Goal: Communication & Community: Answer question/provide support

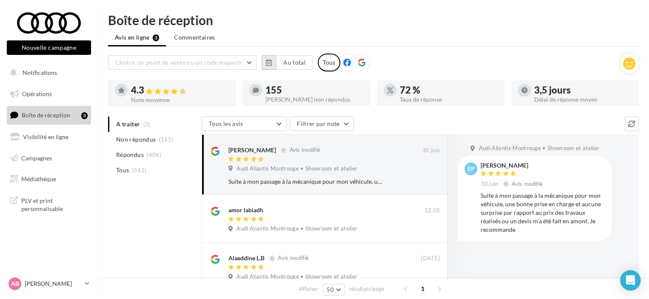
click at [274, 62] on button "button" at bounding box center [269, 62] width 14 height 14
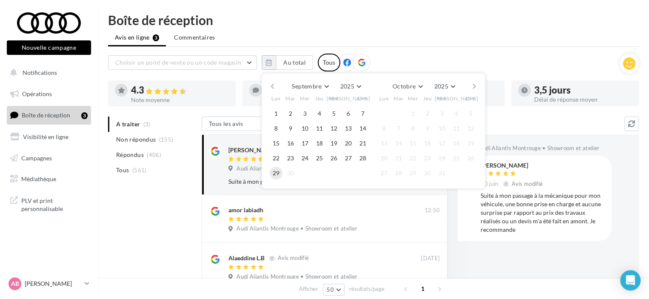
click at [277, 173] on button "29" at bounding box center [276, 173] width 13 height 13
click at [271, 85] on button "button" at bounding box center [272, 86] width 7 height 12
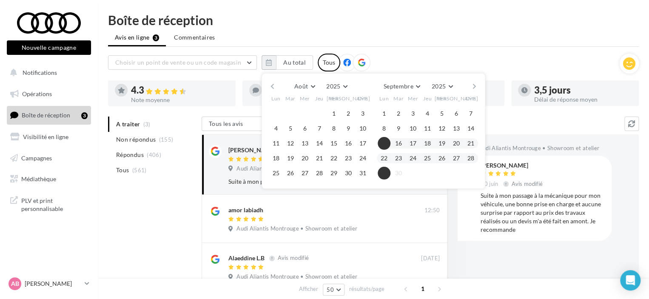
click at [271, 85] on button "button" at bounding box center [272, 86] width 7 height 12
click at [272, 85] on button "button" at bounding box center [272, 86] width 7 height 12
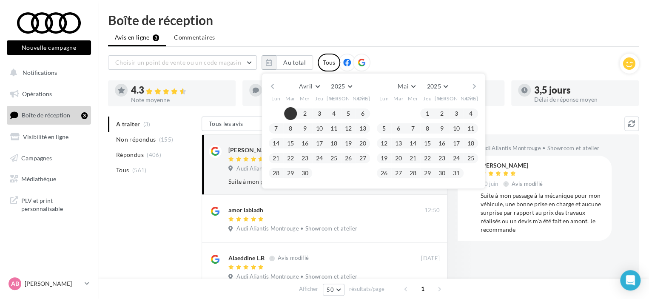
click at [289, 112] on button "1" at bounding box center [290, 113] width 13 height 13
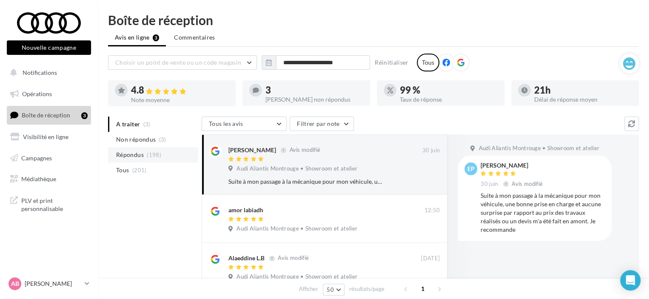
click at [139, 154] on span "Répondus" at bounding box center [130, 155] width 28 height 9
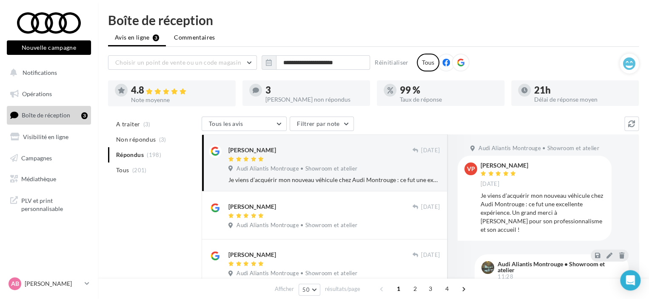
click at [191, 37] on span "Commentaires" at bounding box center [194, 37] width 41 height 9
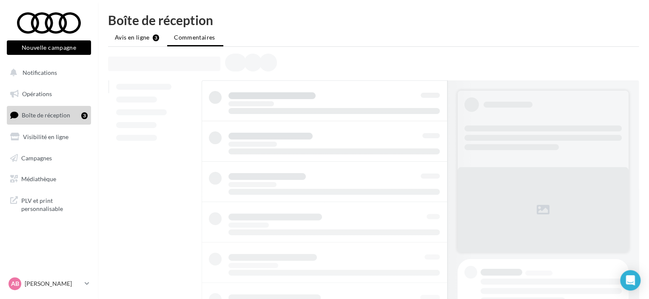
click at [139, 42] on li "Avis en ligne 3" at bounding box center [137, 37] width 58 height 15
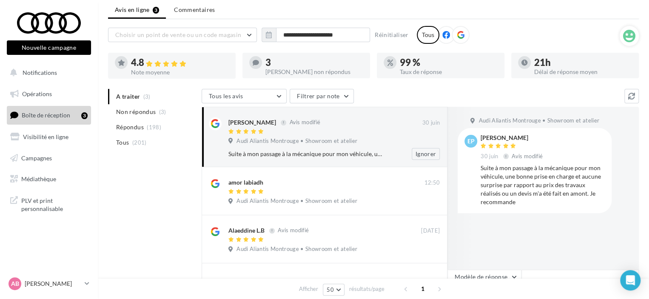
scroll to position [43, 0]
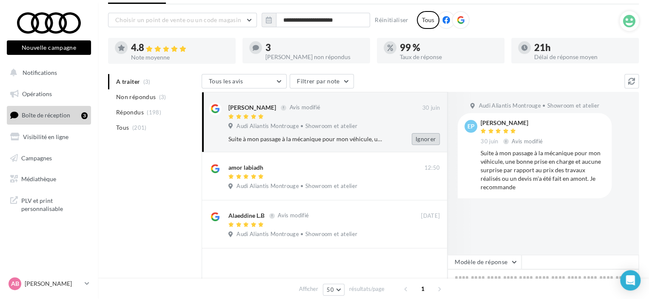
click at [419, 139] on button "Ignorer" at bounding box center [426, 139] width 28 height 12
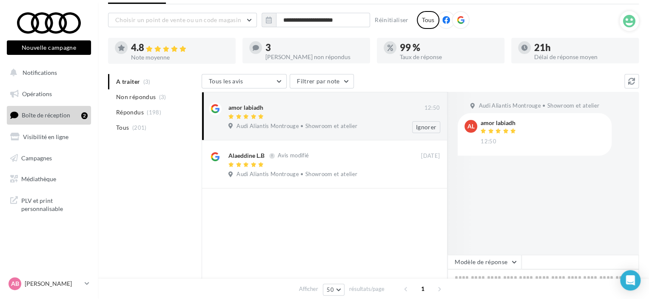
click at [368, 131] on div "amor labiadh 12:50 Audi Aliantis Montrouge • Showroom et atelier Ignorer" at bounding box center [333, 117] width 211 height 31
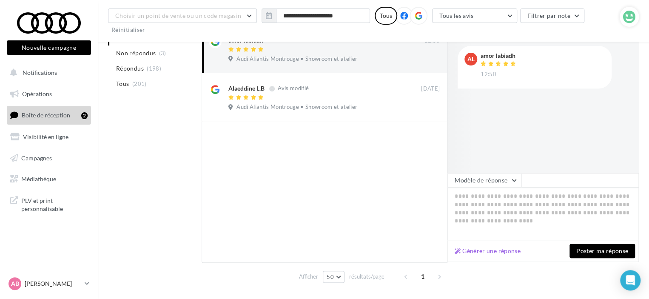
scroll to position [128, 0]
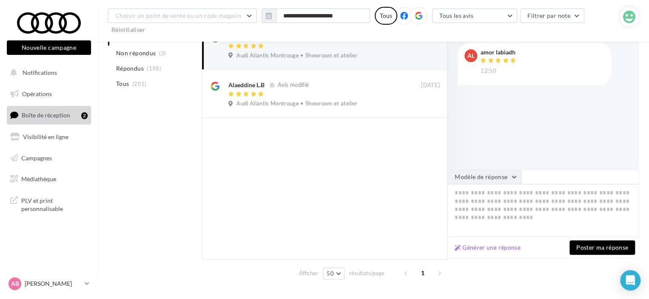
click at [490, 176] on button "Modèle de réponse" at bounding box center [484, 177] width 74 height 14
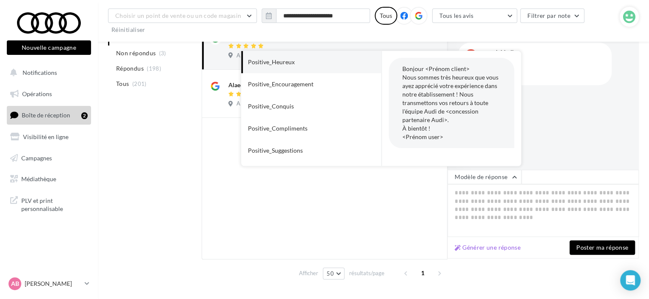
click at [379, 199] on div at bounding box center [325, 188] width 246 height 141
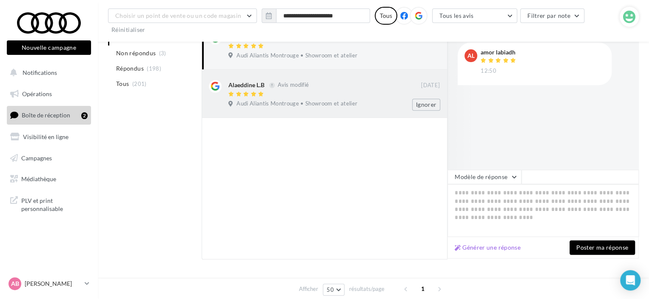
scroll to position [0, 0]
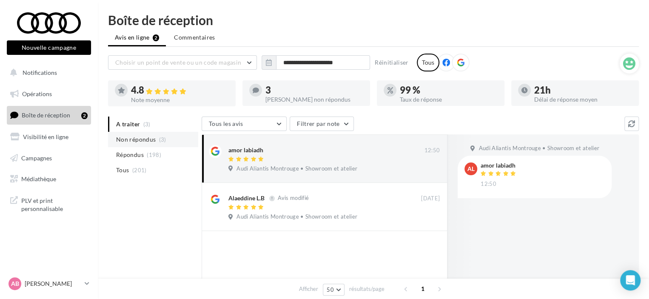
click at [142, 146] on li "Non répondus (3)" at bounding box center [153, 139] width 90 height 15
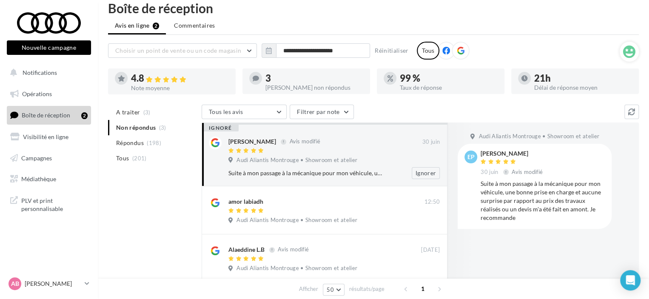
scroll to position [85, 0]
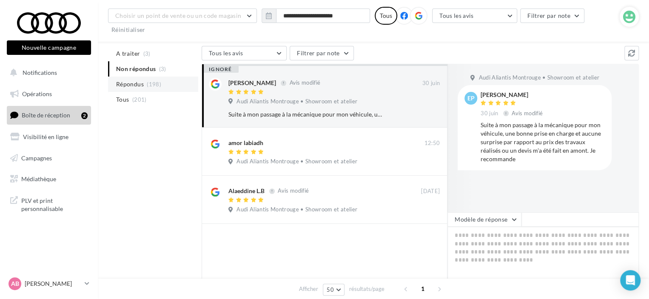
click at [144, 83] on span "Répondus" at bounding box center [130, 84] width 28 height 9
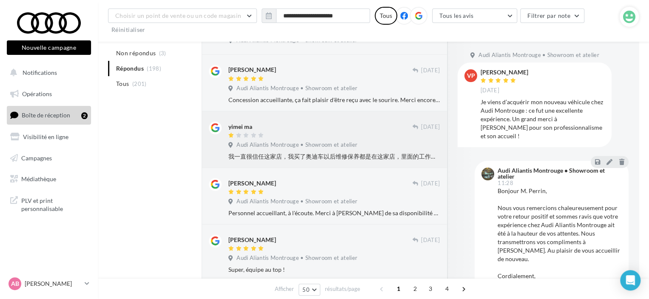
scroll to position [1191, 0]
click at [325, 162] on div "yimei ma [DATE] Audi [PERSON_NAME] et atelier 我一直很信任这家店，我买了奥迪车以后维修保养都是在这家店，里面的工…" at bounding box center [325, 139] width 246 height 57
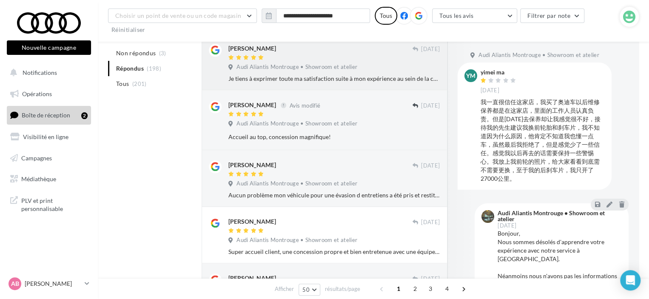
scroll to position [340, 0]
